Goal: Navigation & Orientation: Find specific page/section

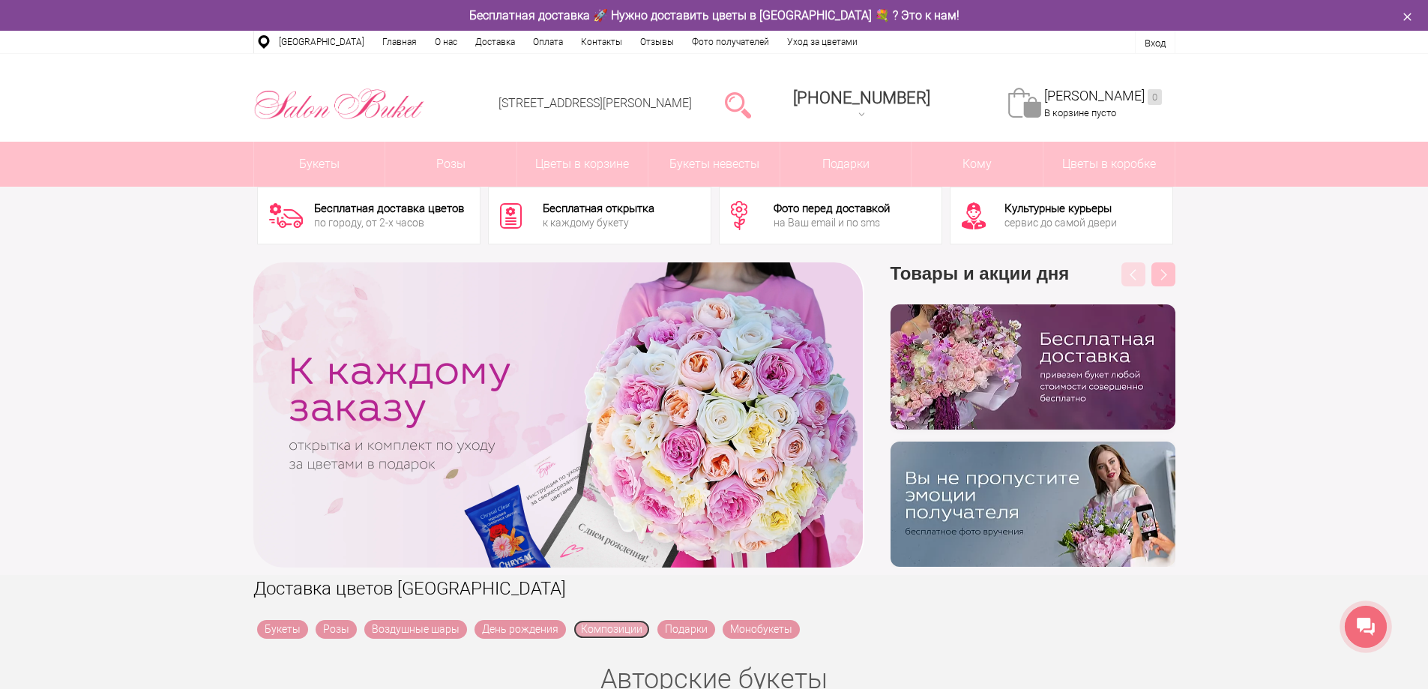
click at [586, 624] on link "Композиции" at bounding box center [611, 629] width 76 height 19
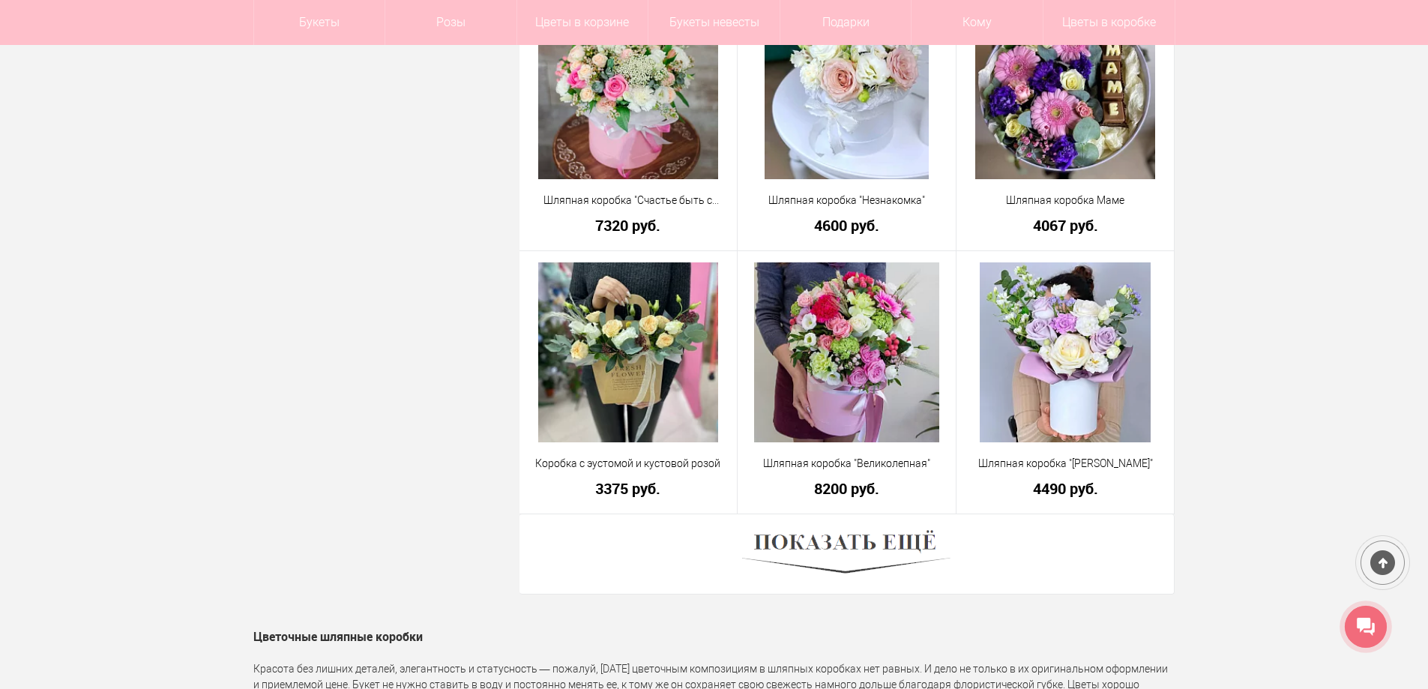
scroll to position [3972, 0]
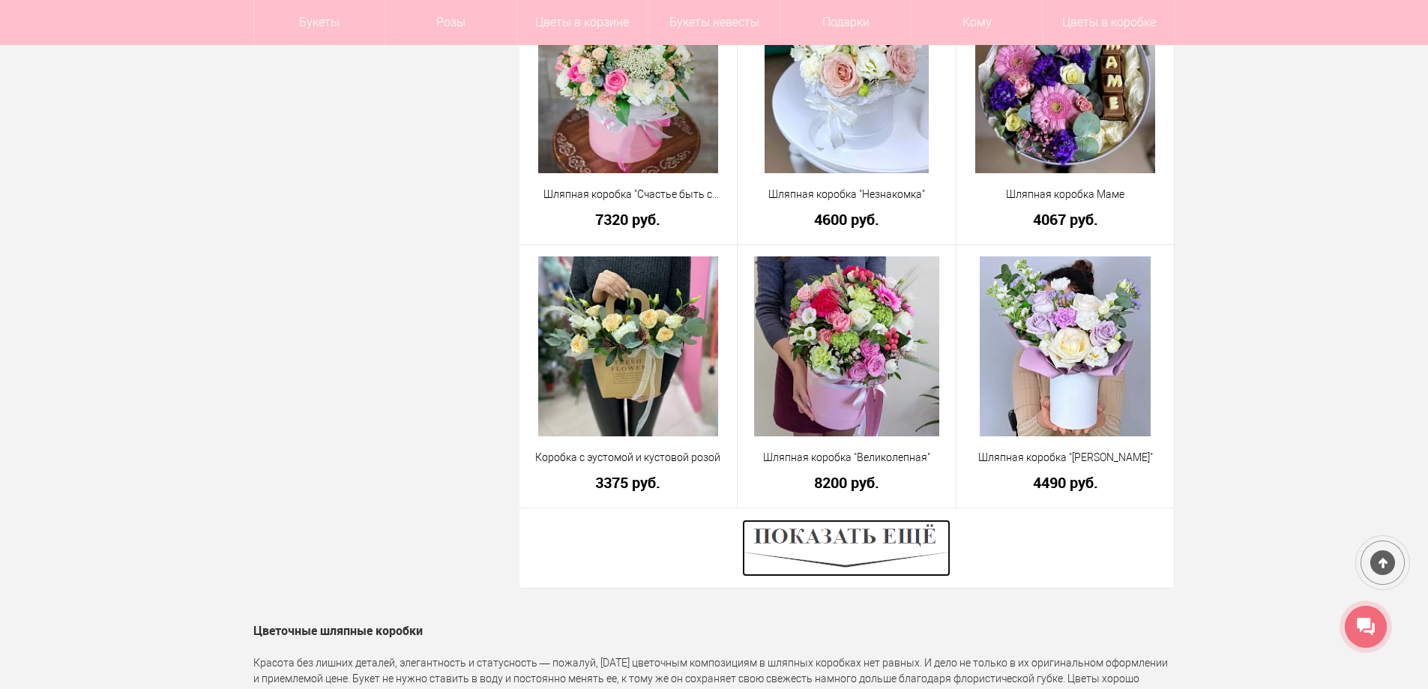
click at [845, 526] on img at bounding box center [846, 547] width 208 height 57
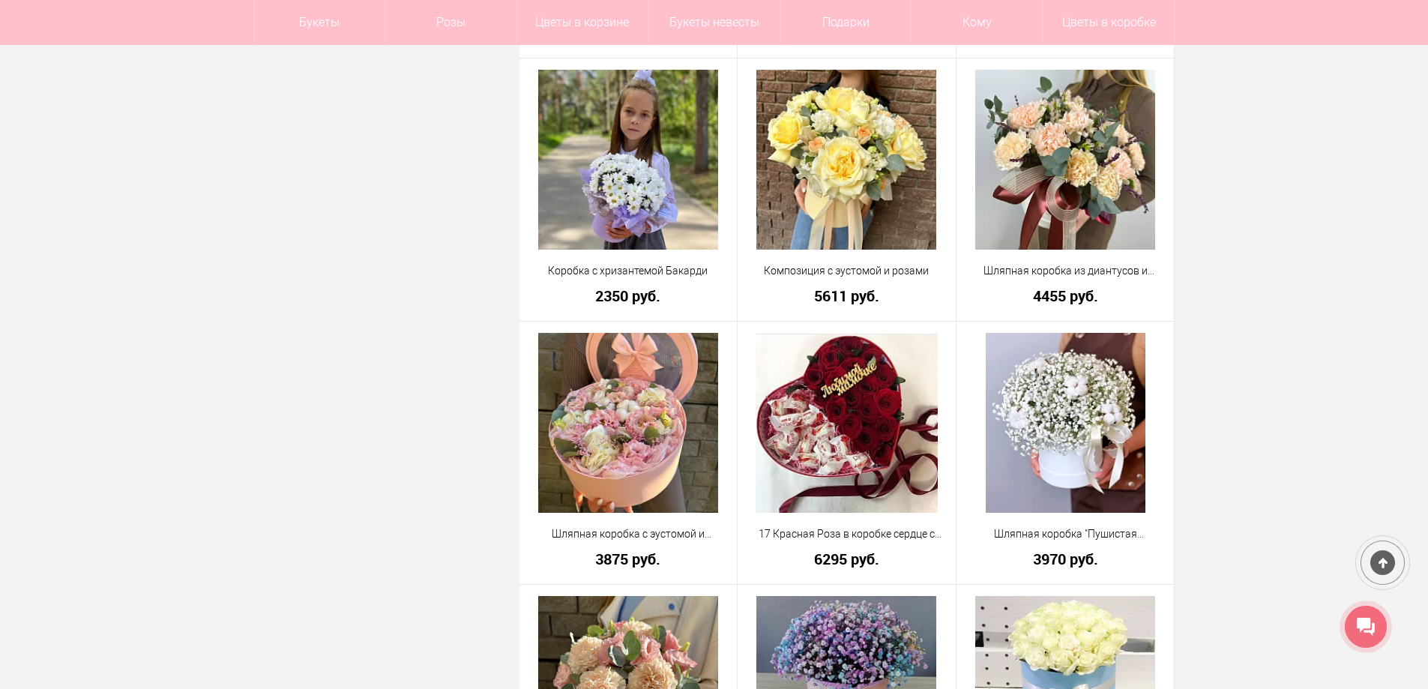
scroll to position [2398, 0]
